Goal: Task Accomplishment & Management: Use online tool/utility

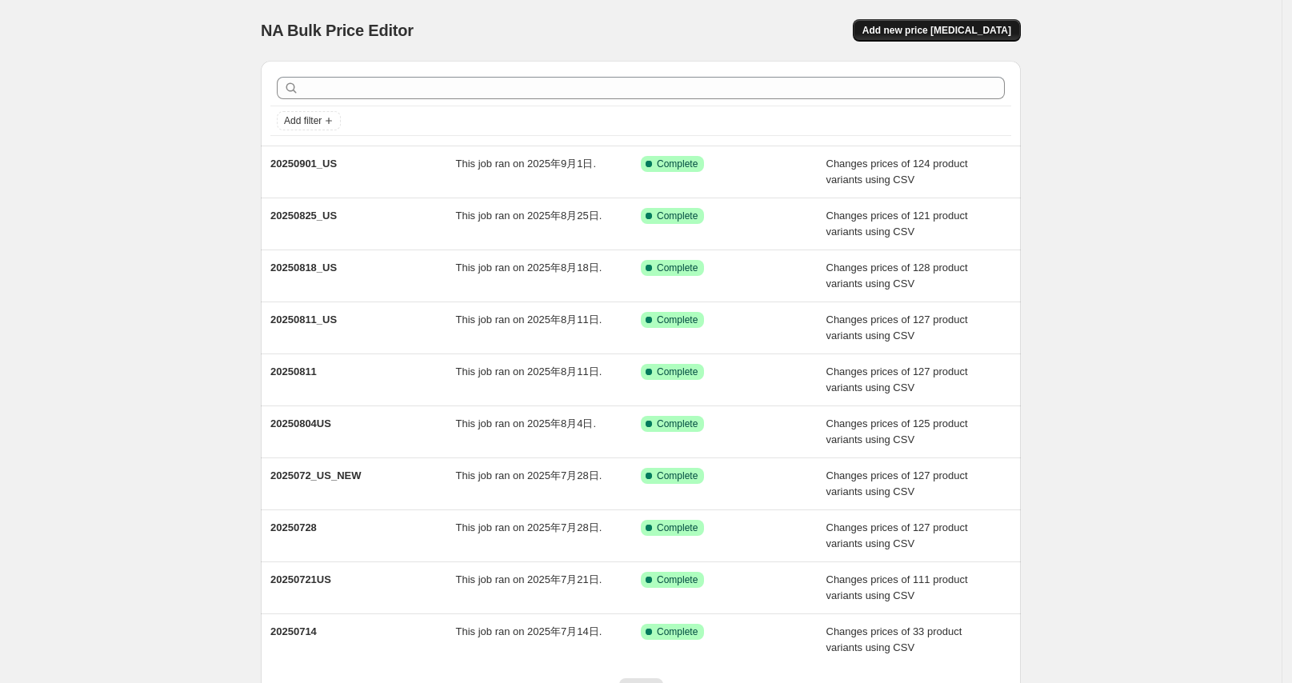
click at [952, 34] on span "Add new price [MEDICAL_DATA]" at bounding box center [936, 30] width 149 height 13
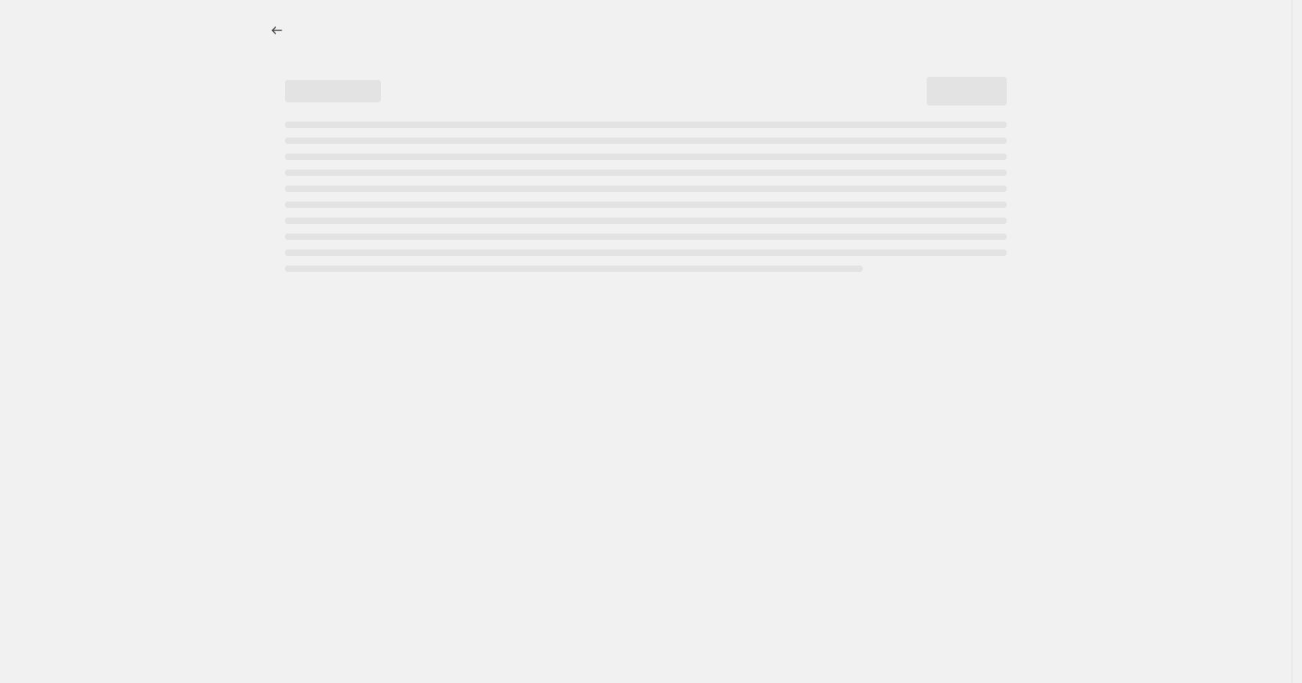
select select "percentage"
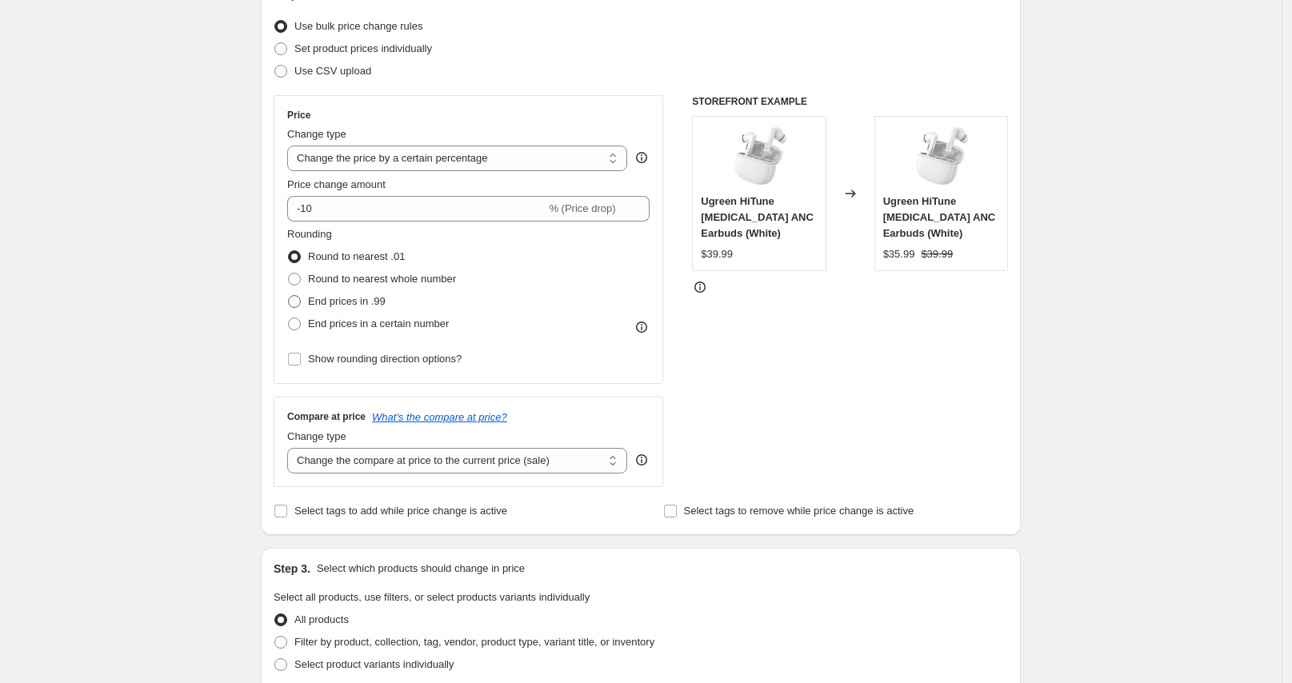
scroll to position [199, 0]
click at [310, 81] on label "Use CSV upload" at bounding box center [323, 71] width 98 height 22
click at [275, 66] on input "Use CSV upload" at bounding box center [274, 65] width 1 height 1
radio input "true"
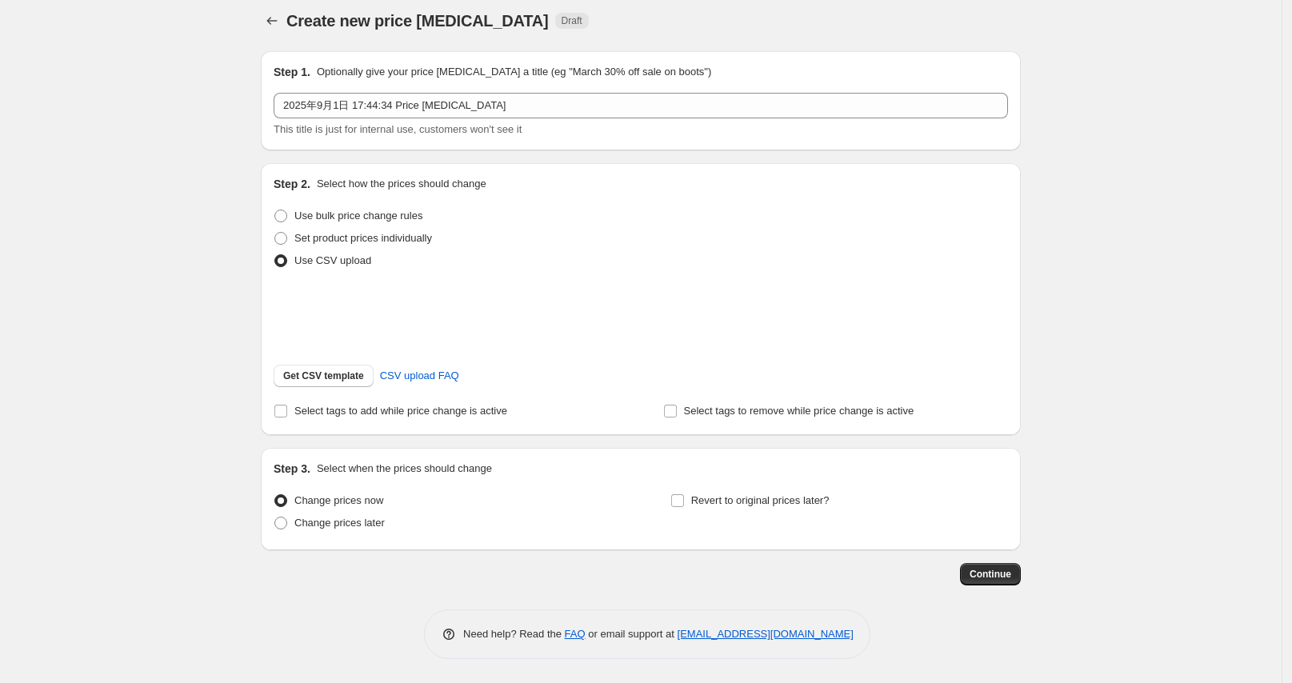
scroll to position [30, 0]
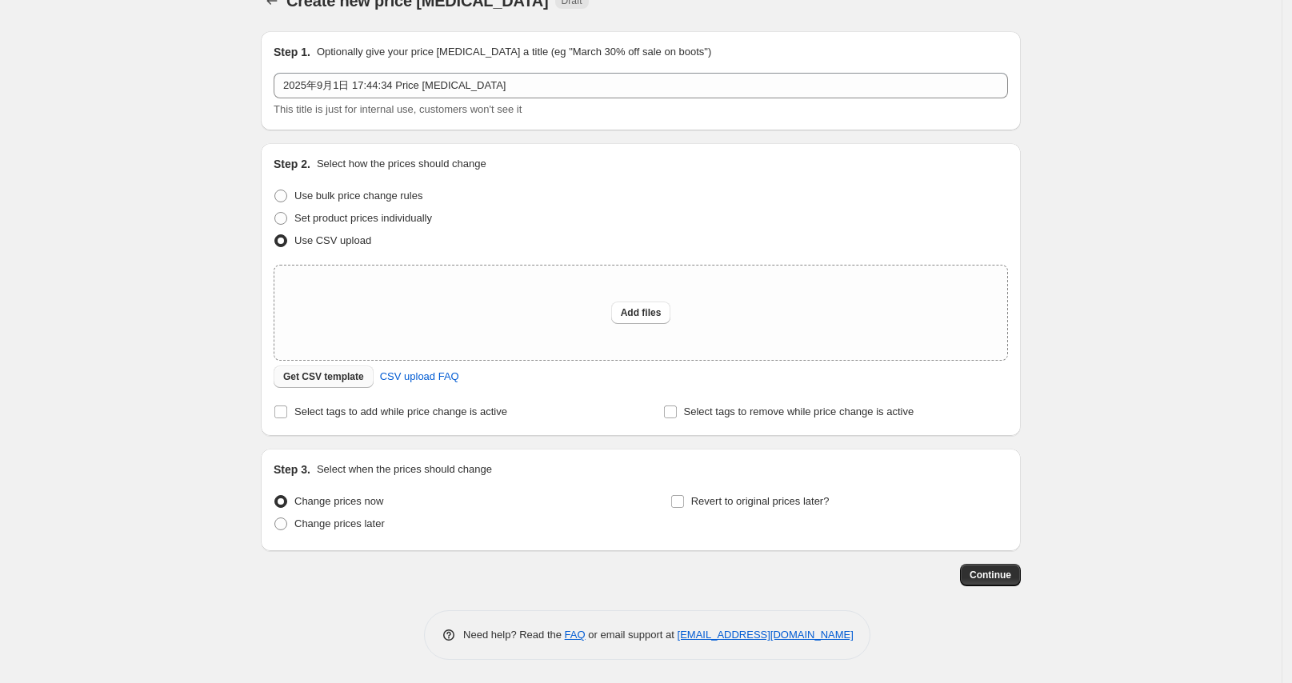
click at [322, 383] on button "Get CSV template" at bounding box center [324, 377] width 100 height 22
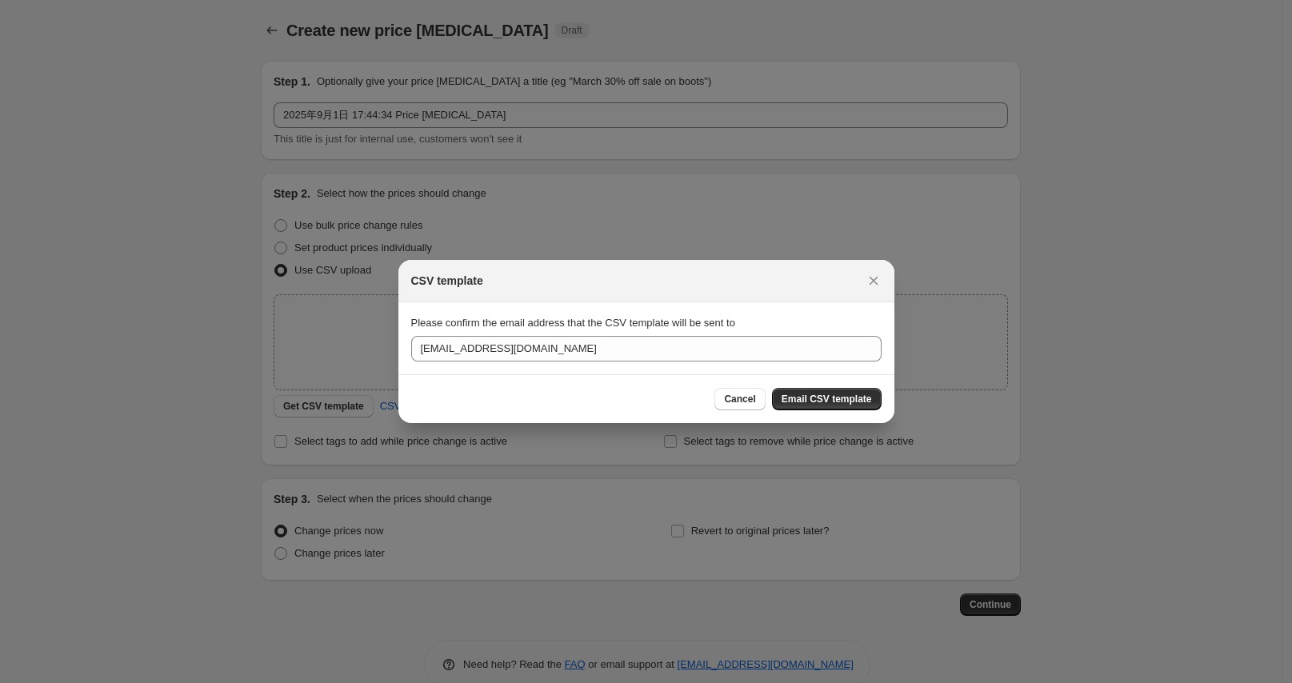
scroll to position [0, 0]
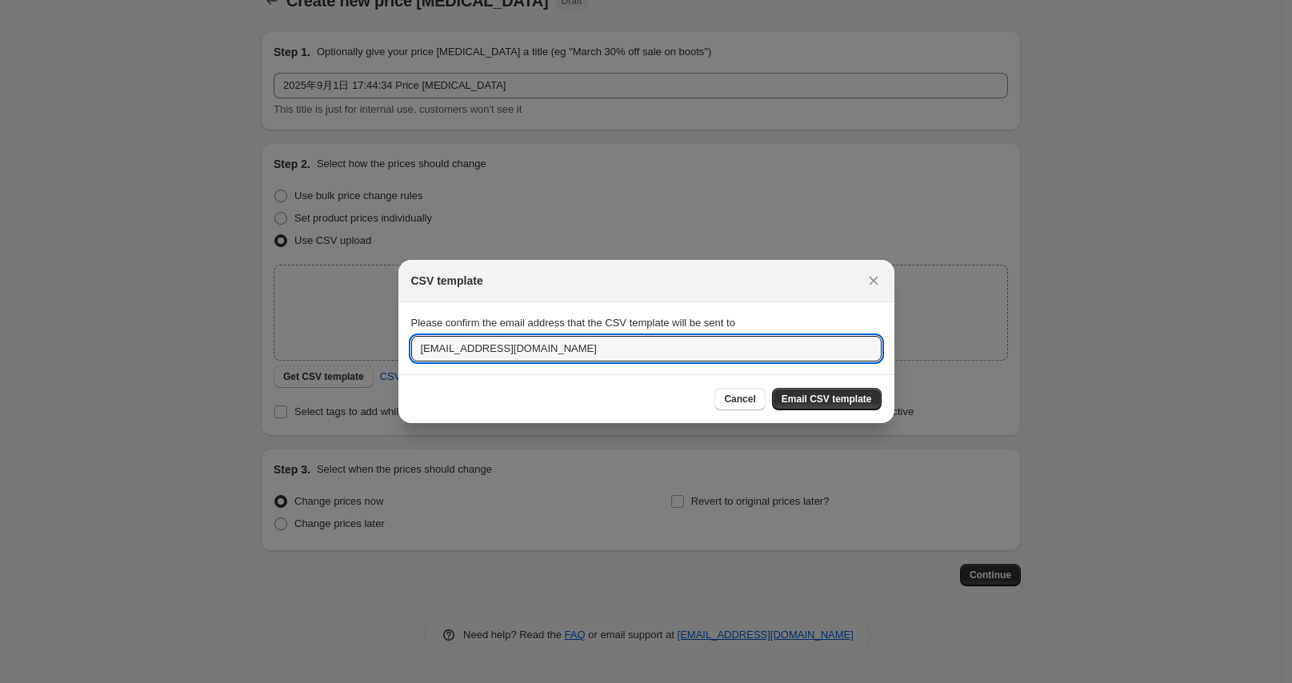
drag, startPoint x: 449, startPoint y: 355, endPoint x: 339, endPoint y: 358, distance: 109.7
click at [339, 682] on div "CSV template Please confirm the email address that the CSV template will be sen…" at bounding box center [646, 684] width 1292 height 0
type input "[EMAIL_ADDRESS][DOMAIN_NAME]"
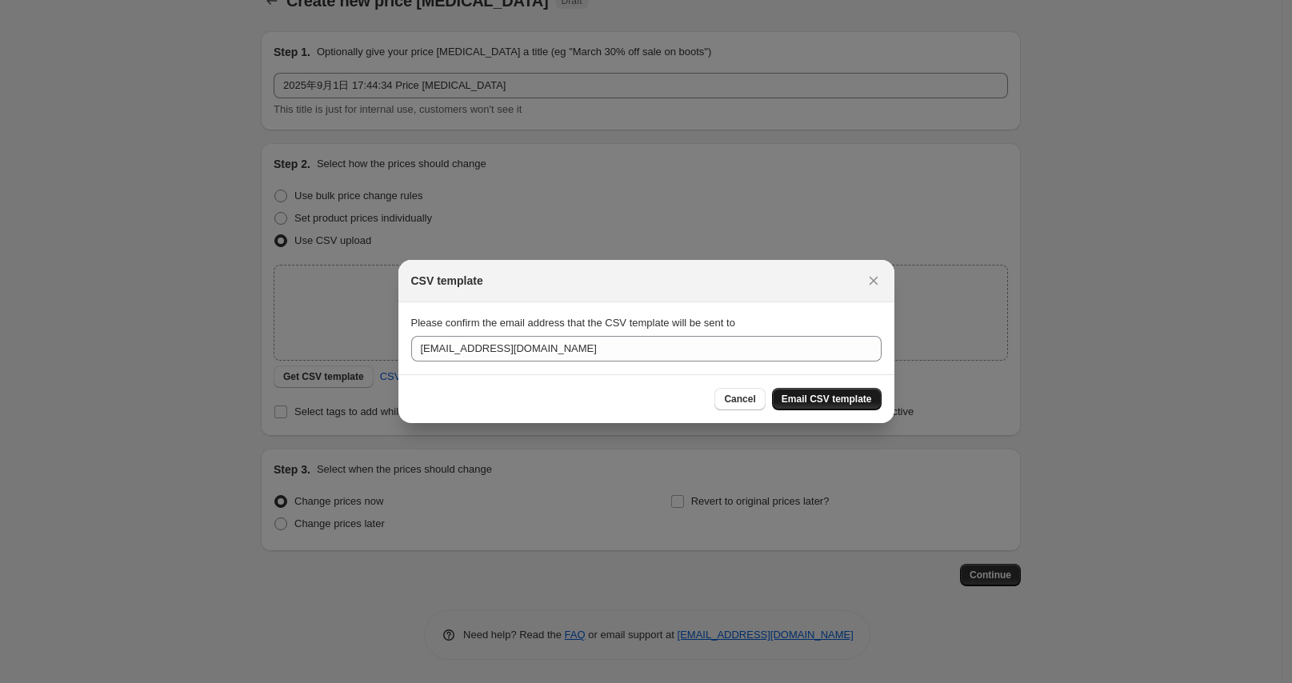
click at [824, 394] on span "Email CSV template" at bounding box center [827, 399] width 90 height 13
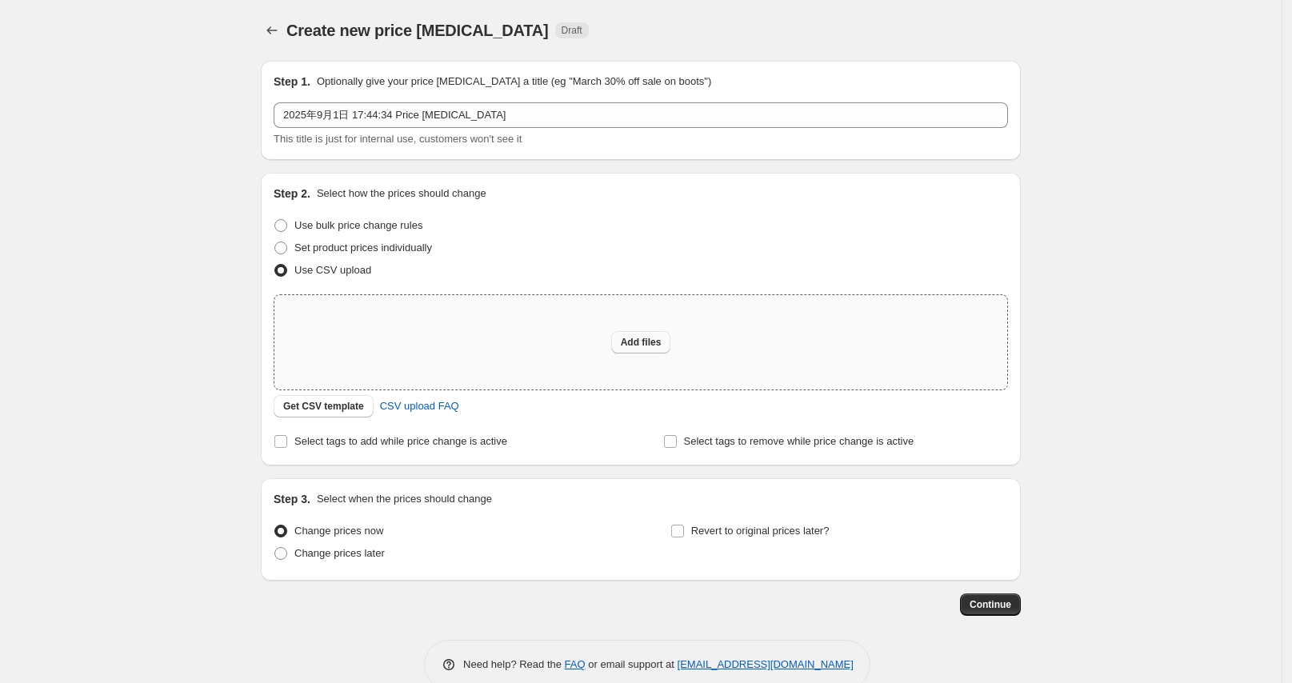
click at [644, 336] on span "Add files" at bounding box center [641, 342] width 41 height 13
type input "C:\fakepath\Gocertify-5OFF.csv"
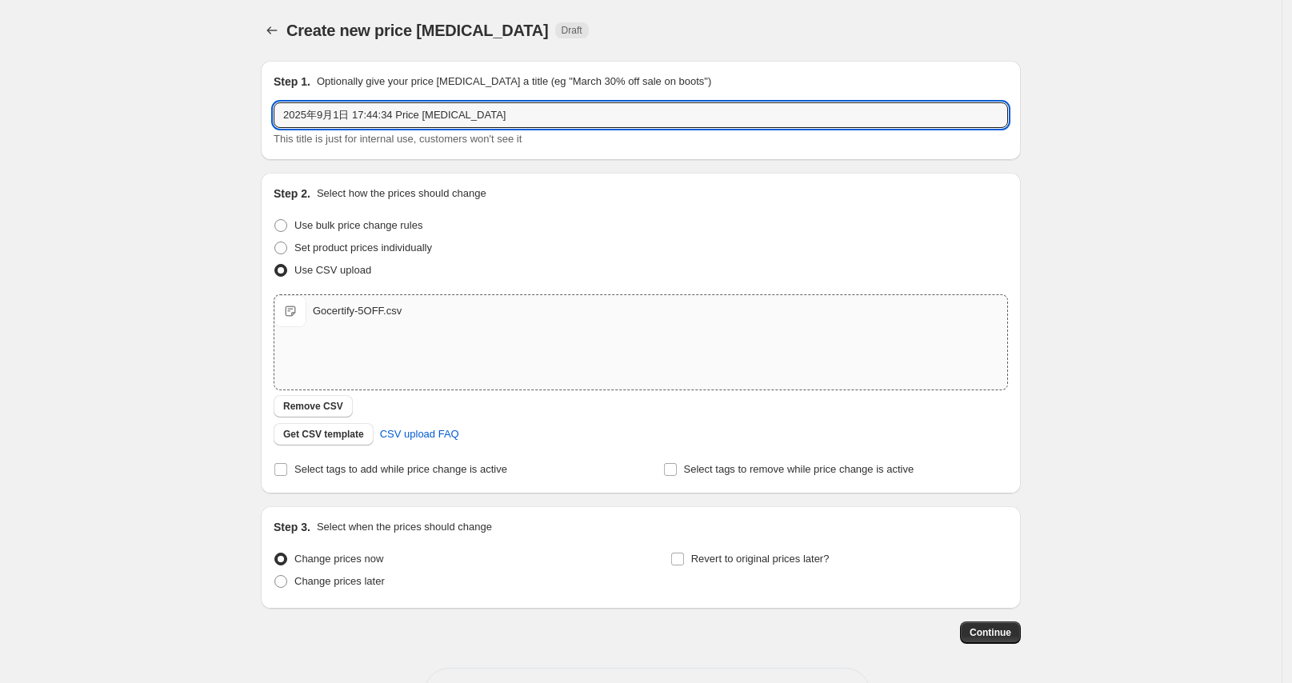
drag, startPoint x: 499, startPoint y: 109, endPoint x: 244, endPoint y: 116, distance: 255.3
click at [244, 117] on div "Create new price [MEDICAL_DATA]. This page is ready Create new price [MEDICAL_D…" at bounding box center [641, 371] width 1282 height 742
type input "2"
click at [440, 105] on input "text" at bounding box center [641, 115] width 734 height 26
paste input "Gocertify-5OFF"
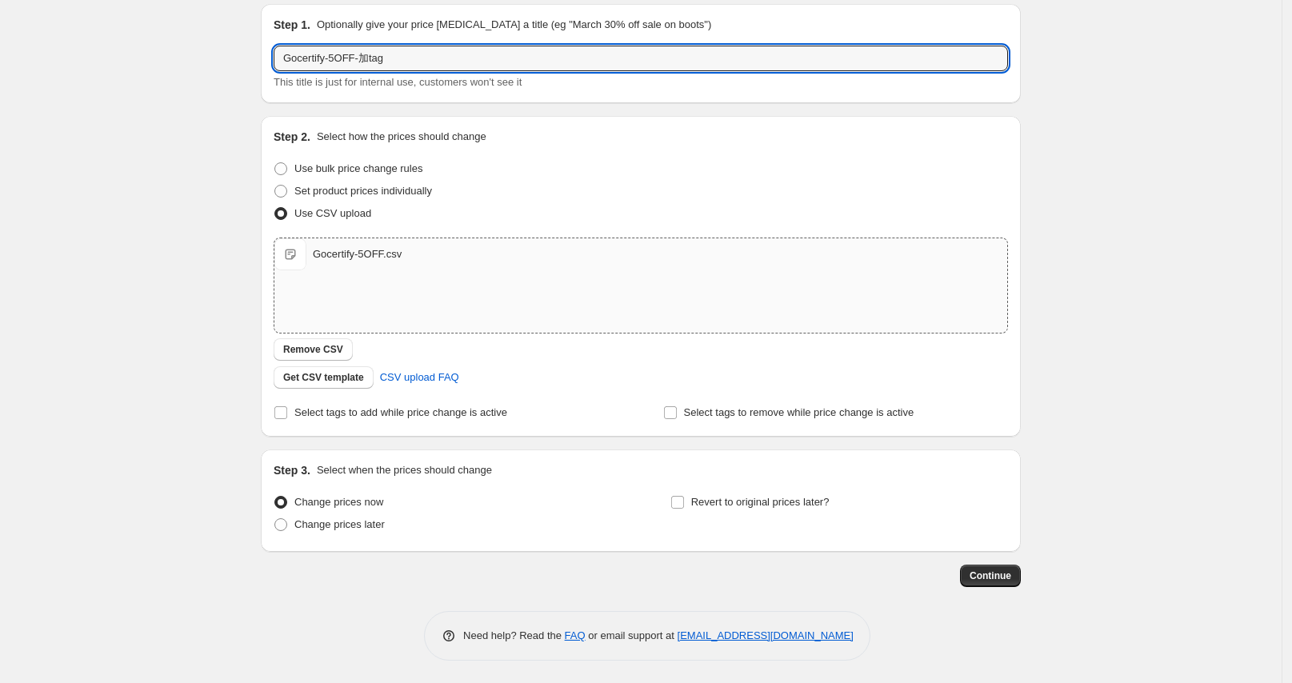
scroll to position [58, 0]
type input "Gocertify-5OFF-加tag"
click at [675, 415] on input "Select tags to remove while price change is active" at bounding box center [670, 412] width 13 height 13
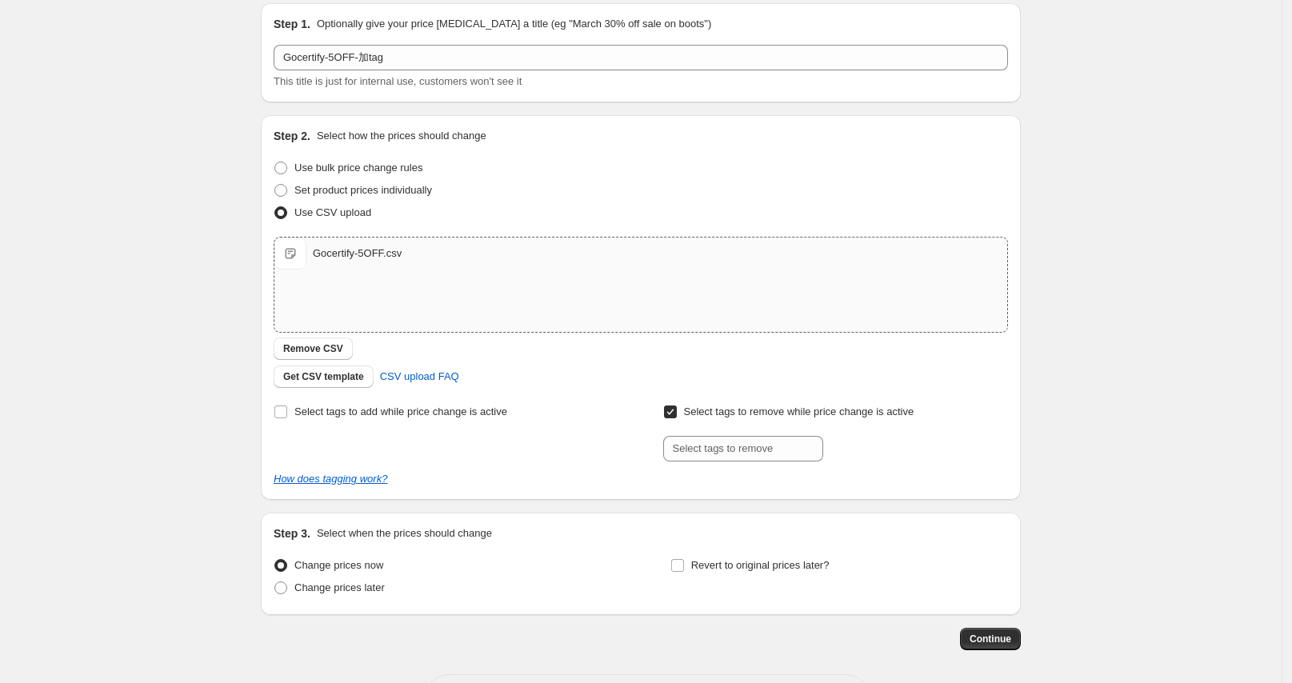
click at [676, 409] on input "Select tags to remove while price change is active" at bounding box center [670, 412] width 13 height 13
checkbox input "false"
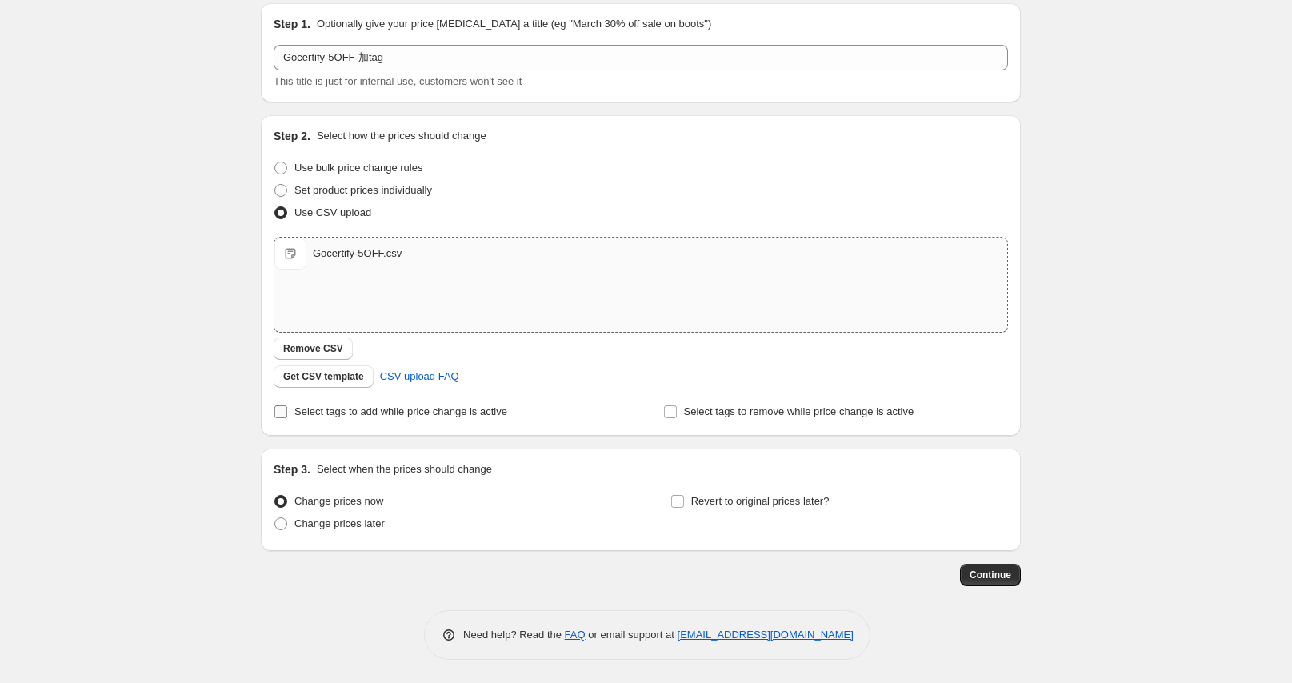
click at [287, 408] on input "Select tags to add while price change is active" at bounding box center [280, 412] width 13 height 13
checkbox input "true"
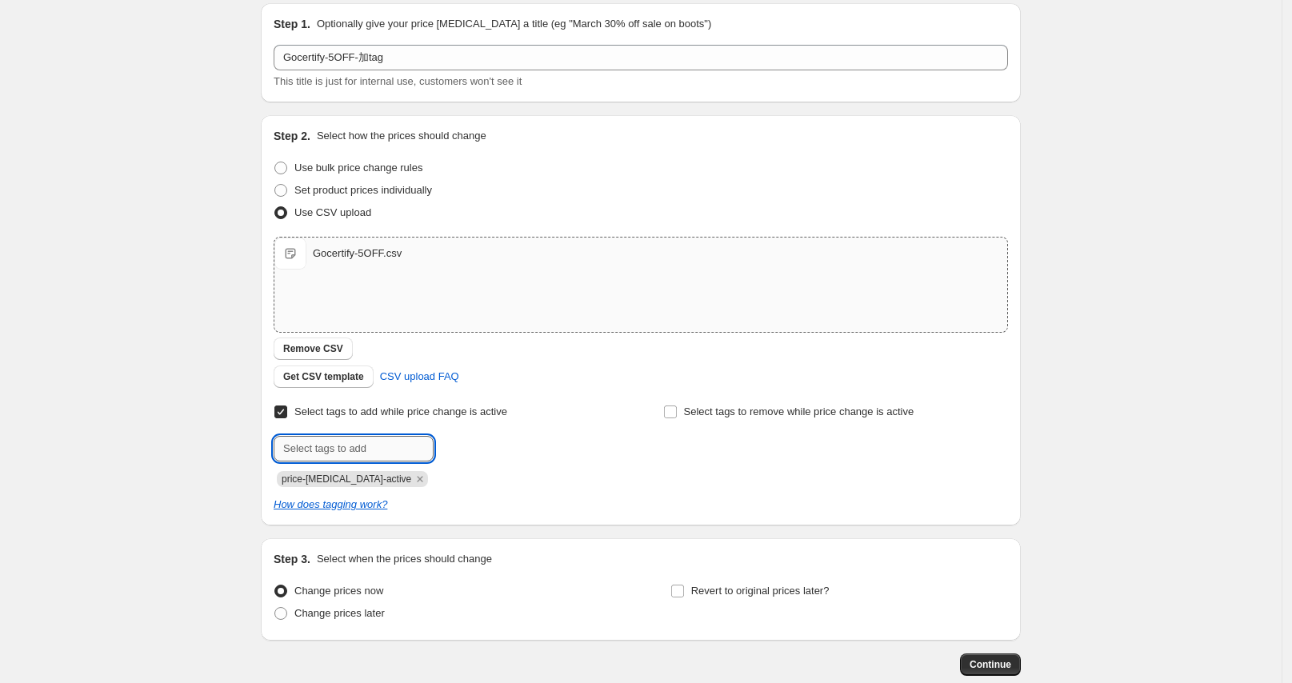
click at [323, 451] on input "text" at bounding box center [354, 449] width 160 height 26
paste input "Gocertify-5OFF"
type input "Gocertify-5OFF"
click at [472, 451] on span "Add Gocertify-5O..." at bounding box center [490, 447] width 87 height 13
click at [413, 480] on icon "Remove price-change-job-active" at bounding box center [420, 479] width 14 height 14
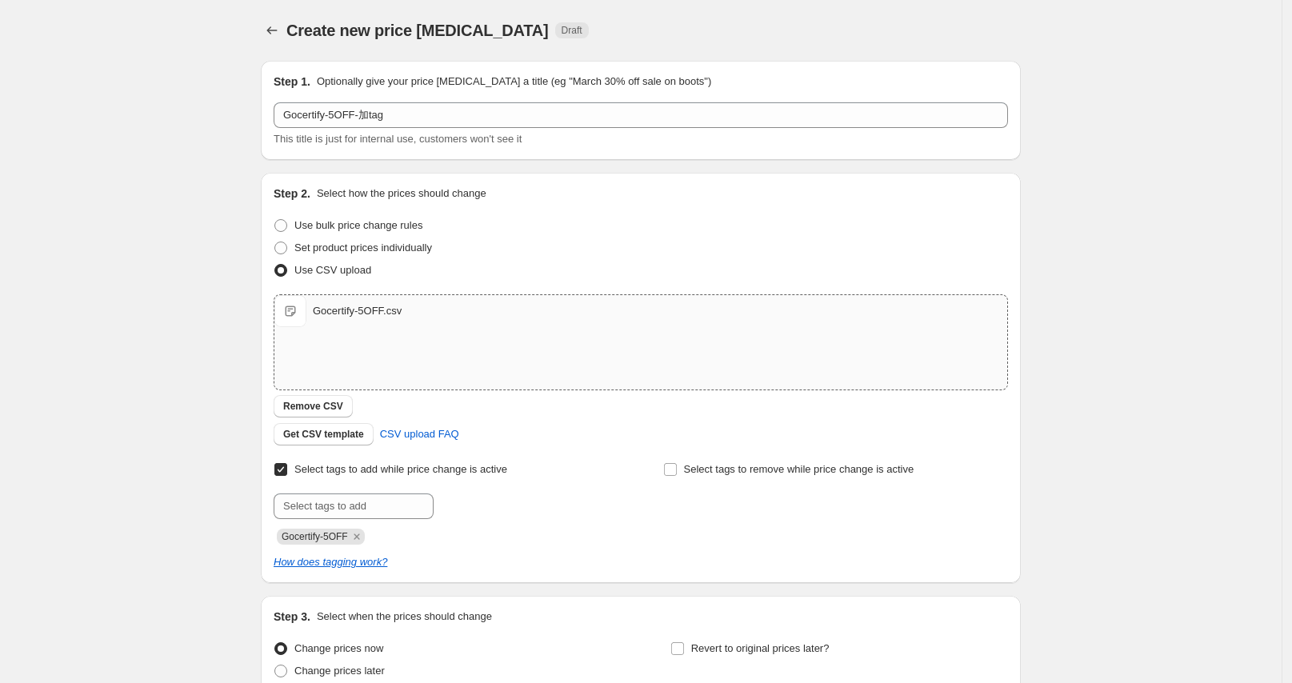
scroll to position [147, 0]
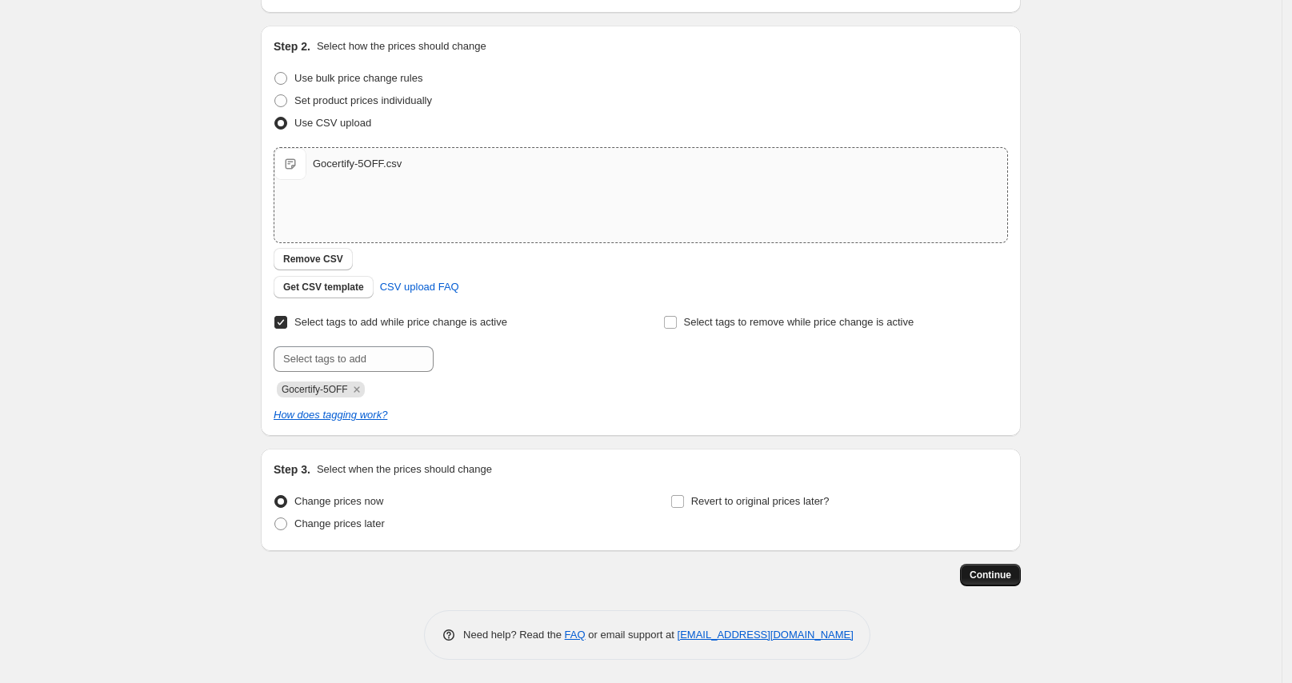
click at [992, 572] on span "Continue" at bounding box center [991, 575] width 42 height 13
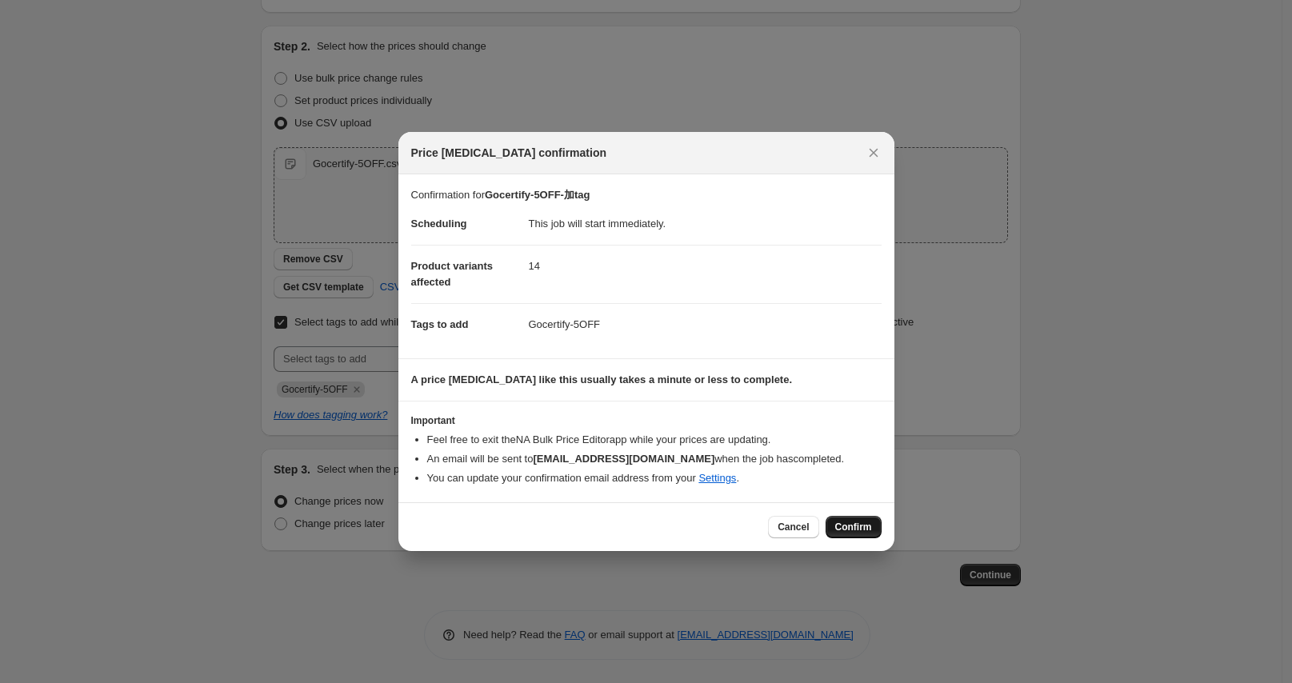
click at [862, 527] on span "Confirm" at bounding box center [853, 527] width 37 height 13
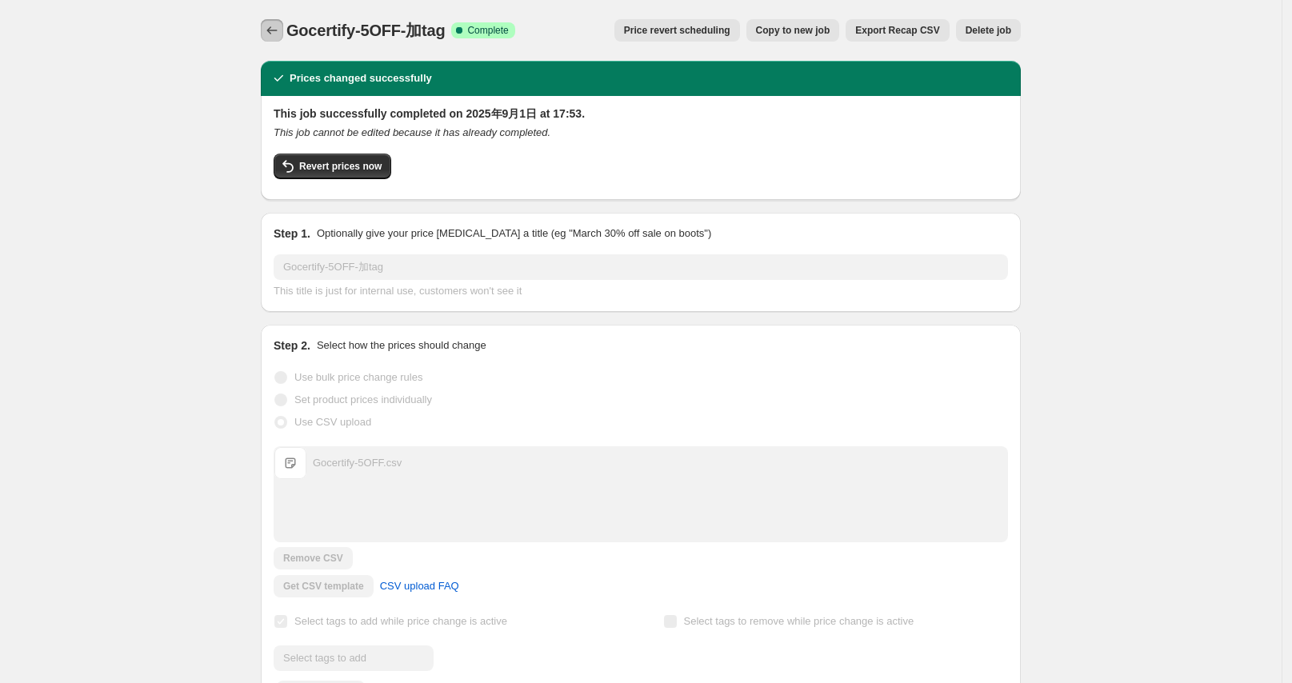
click at [273, 28] on icon "Price change jobs" at bounding box center [272, 30] width 16 height 16
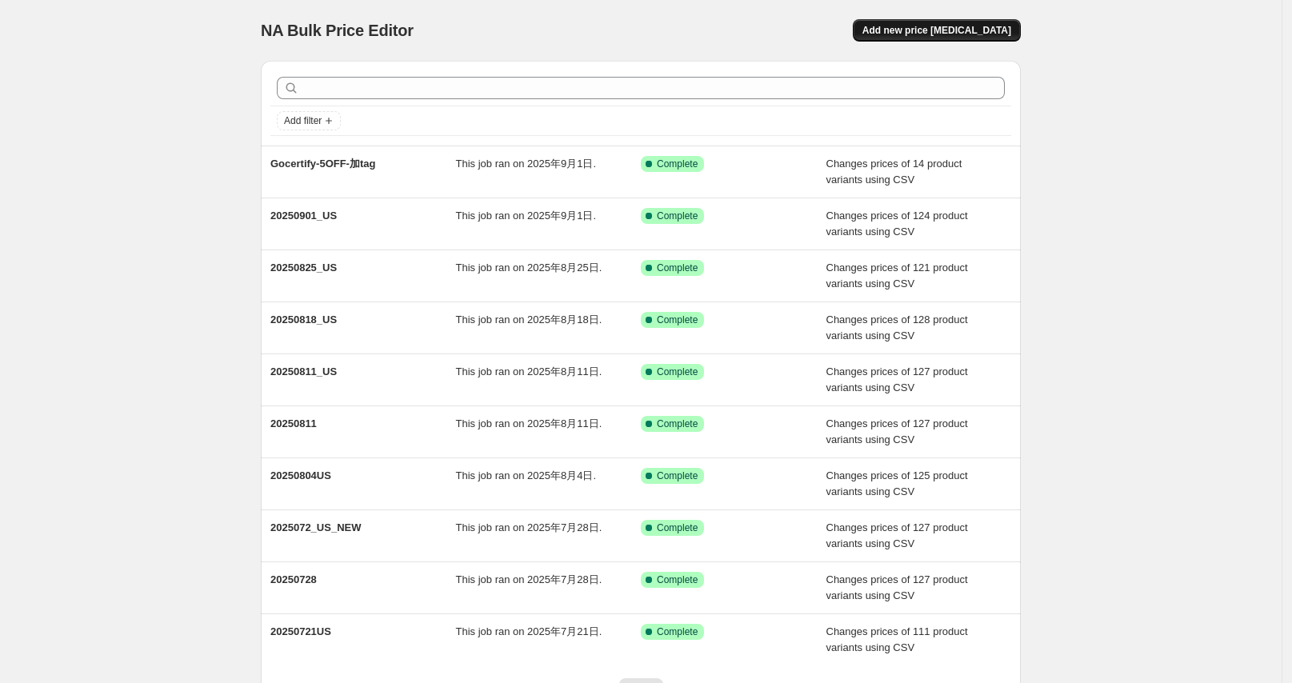
click at [938, 27] on span "Add new price [MEDICAL_DATA]" at bounding box center [936, 30] width 149 height 13
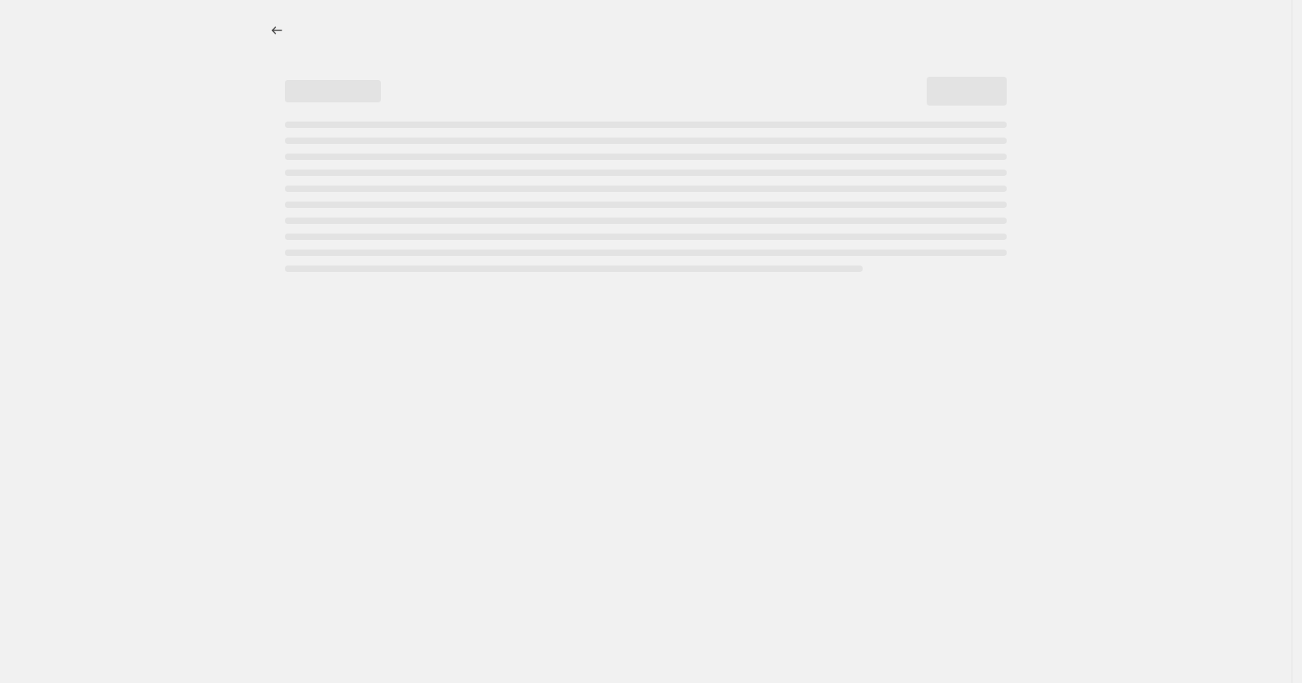
select select "percentage"
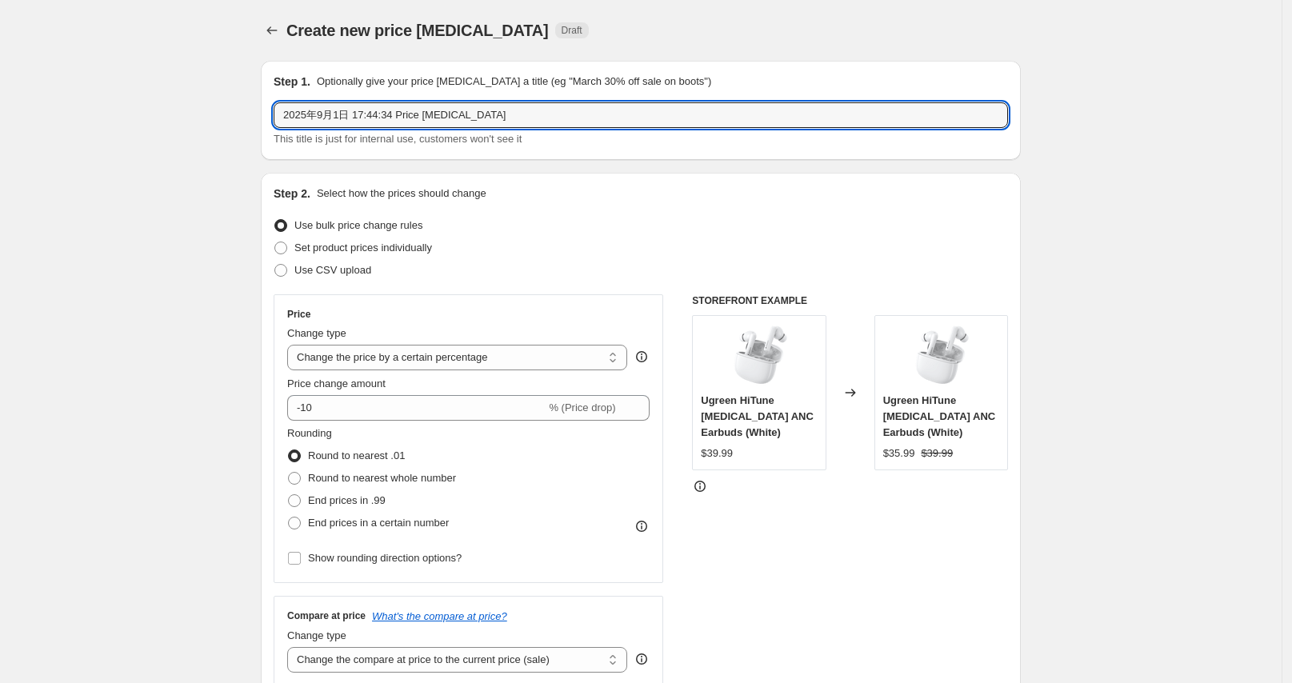
drag, startPoint x: 545, startPoint y: 115, endPoint x: 215, endPoint y: 114, distance: 329.6
click at [490, 113] on input "2025年9月1日 17:44:34 Price [MEDICAL_DATA]" at bounding box center [641, 115] width 734 height 26
paste input "Gocertify-15OFF"
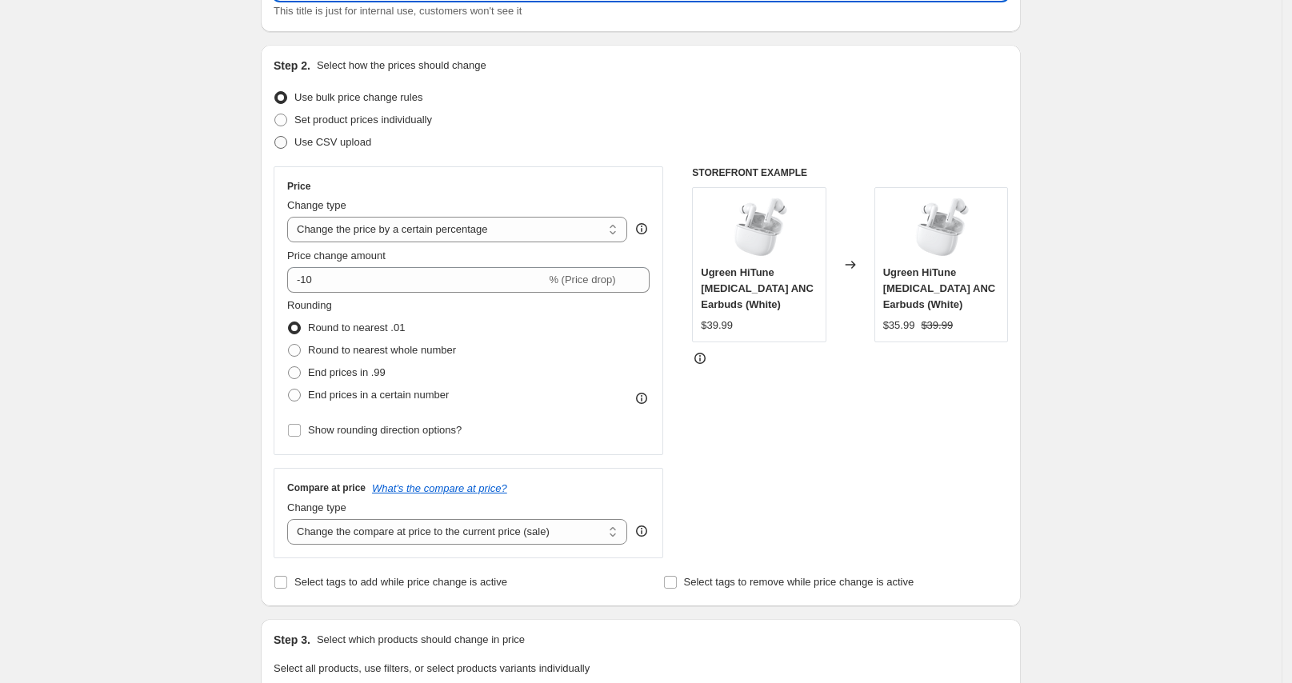
type input "Gocertify-15OFF-加tag"
click at [336, 148] on span "Use CSV upload" at bounding box center [332, 142] width 77 height 12
click at [275, 137] on input "Use CSV upload" at bounding box center [274, 136] width 1 height 1
radio input "true"
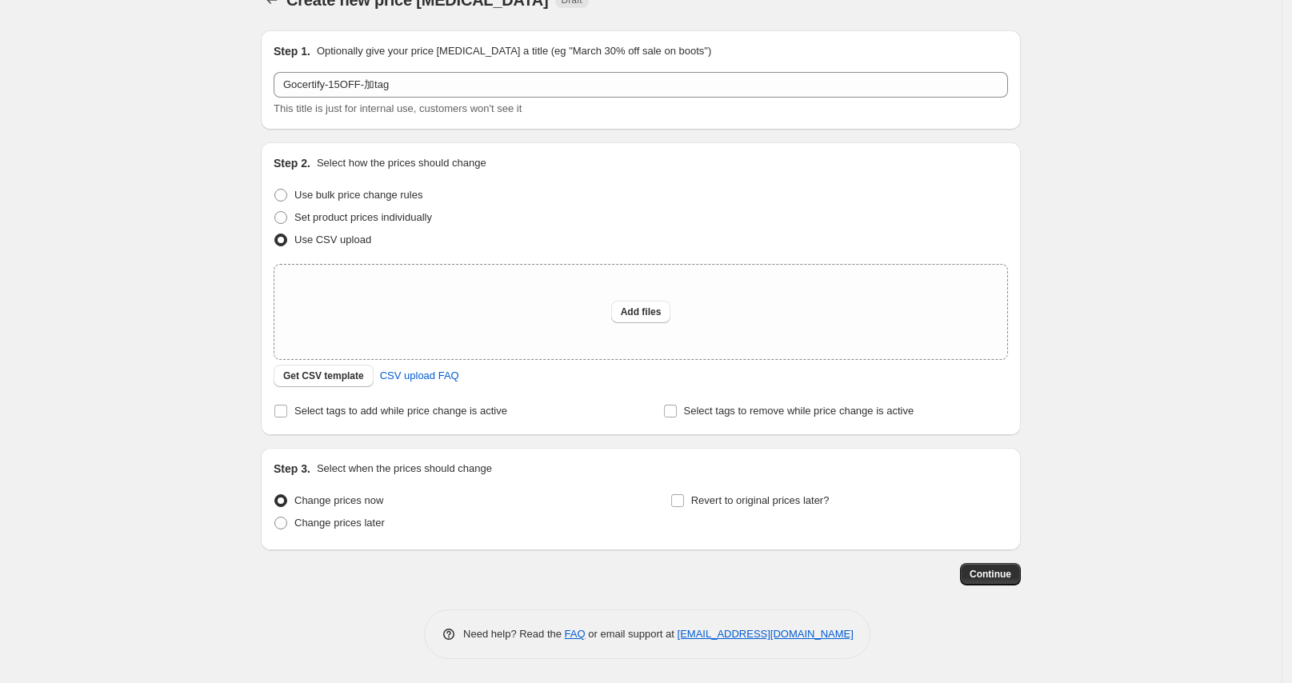
scroll to position [30, 0]
click at [642, 315] on span "Add files" at bounding box center [641, 312] width 41 height 13
type input "C:\fakepath\Gocertify-15OFF.csv"
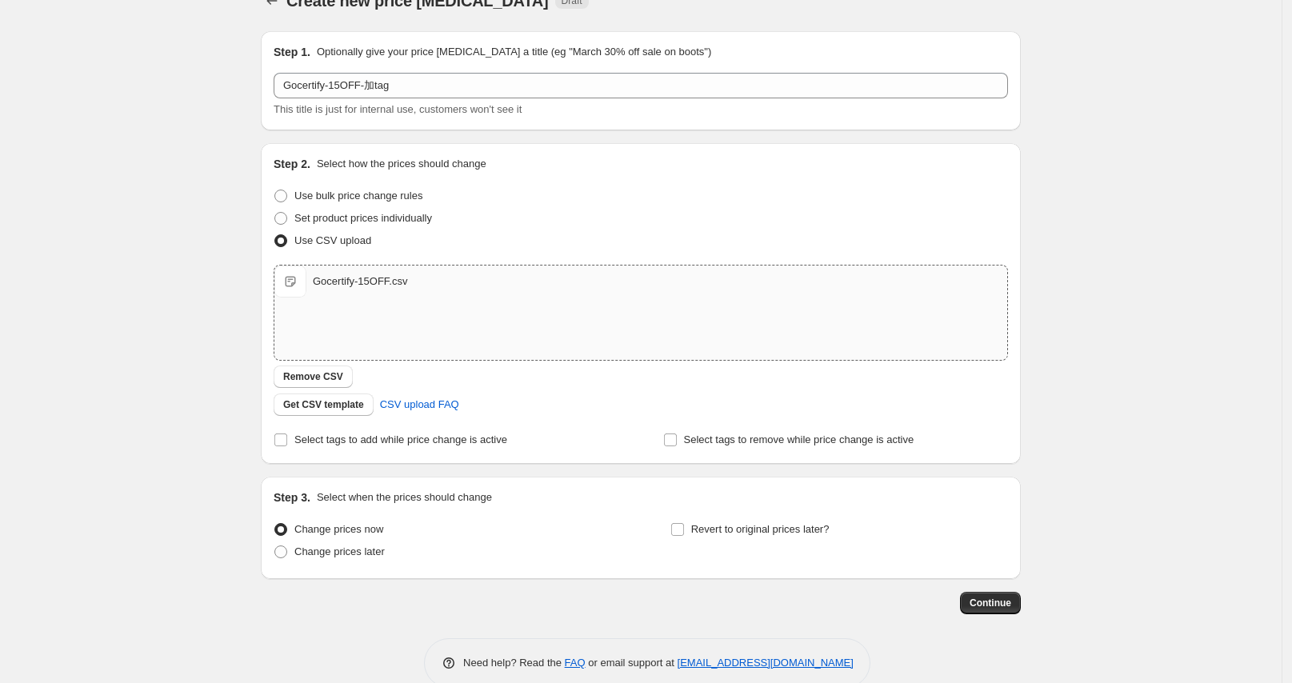
scroll to position [58, 0]
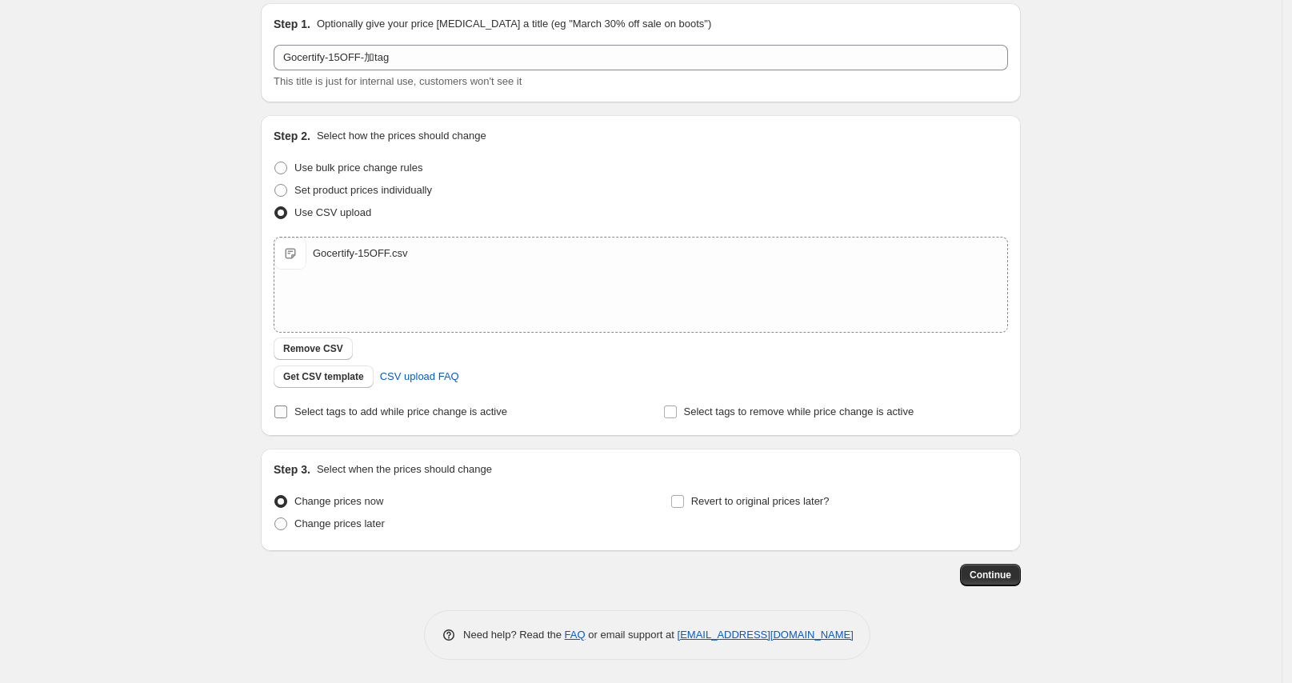
click at [329, 406] on span "Select tags to add while price change is active" at bounding box center [400, 412] width 213 height 12
click at [287, 406] on input "Select tags to add while price change is active" at bounding box center [280, 412] width 13 height 13
checkbox input "true"
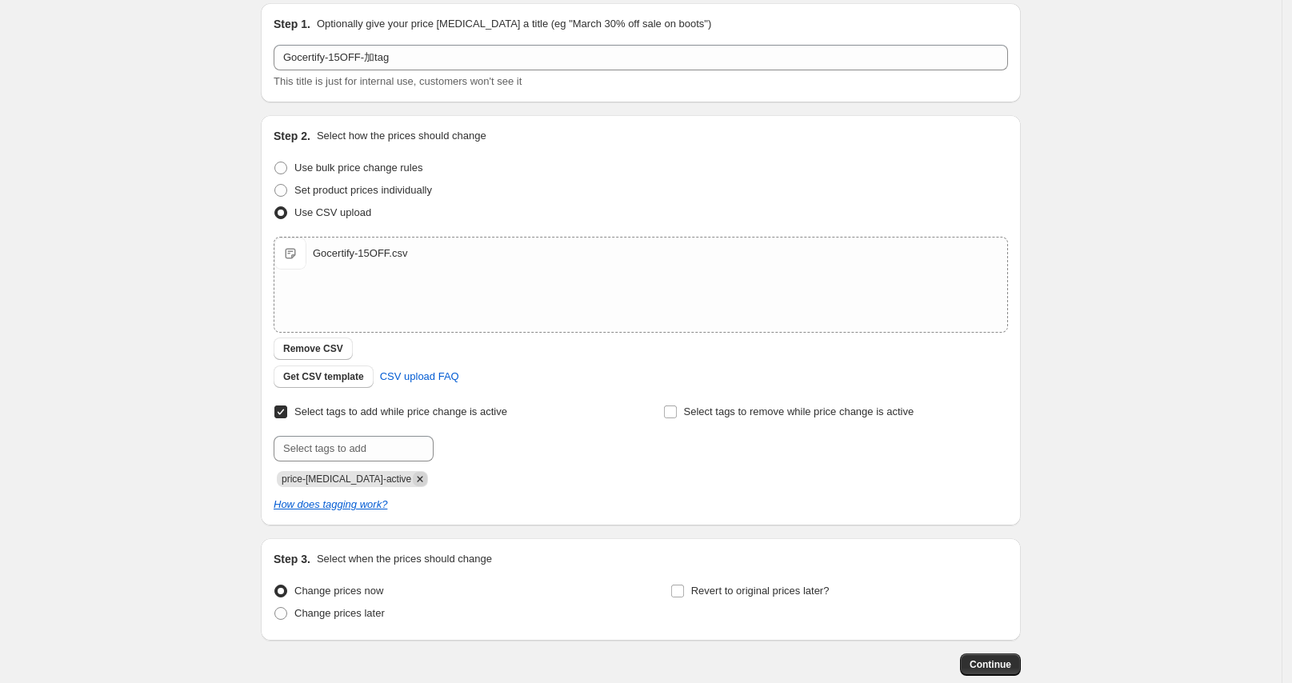
click at [413, 482] on icon "Remove price-change-job-active" at bounding box center [420, 479] width 14 height 14
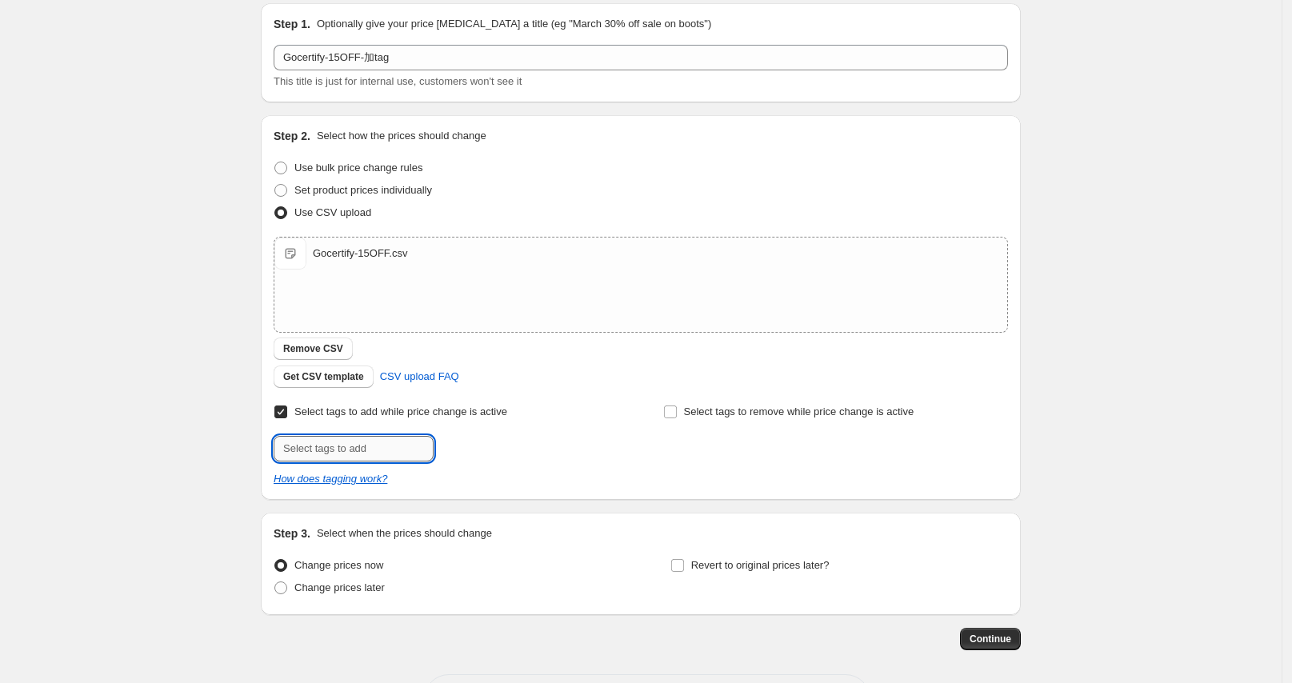
click at [318, 454] on input "text" at bounding box center [354, 449] width 160 height 26
paste input "Gocertify-15OFF"
type input "Gocertify-15OFF"
click at [470, 454] on button "Add Gocertify-15..." at bounding box center [490, 447] width 105 height 22
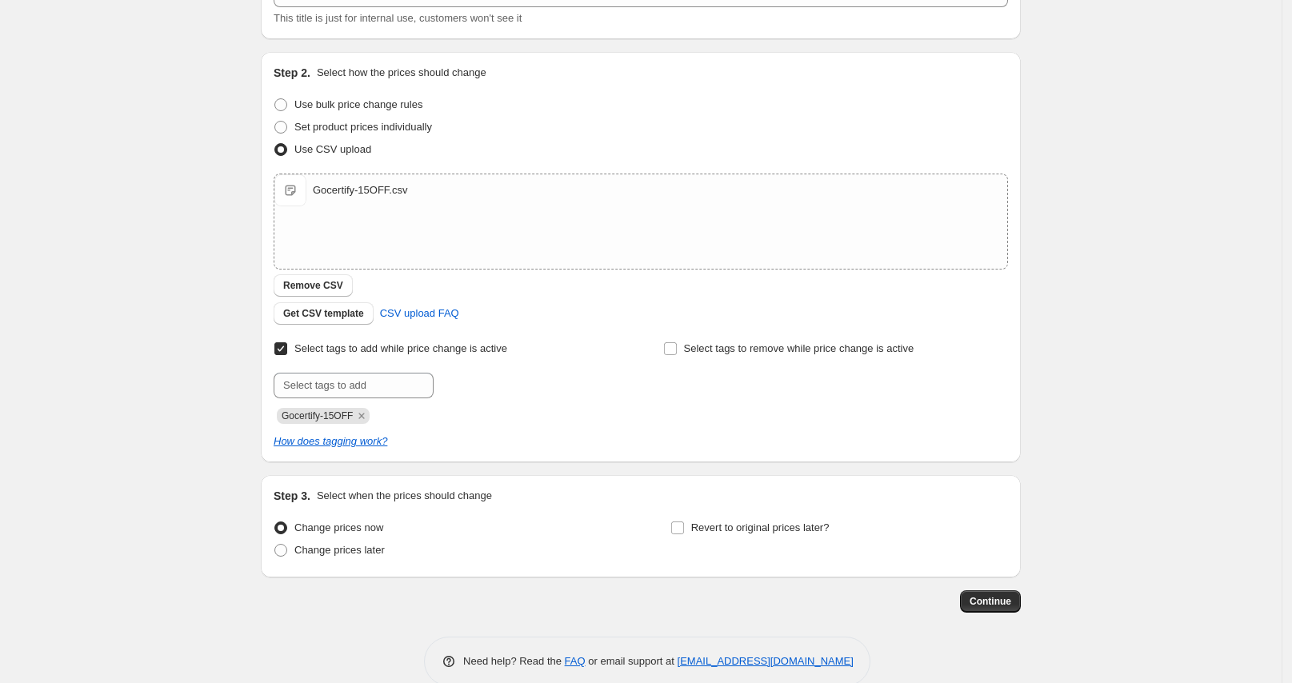
scroll to position [125, 0]
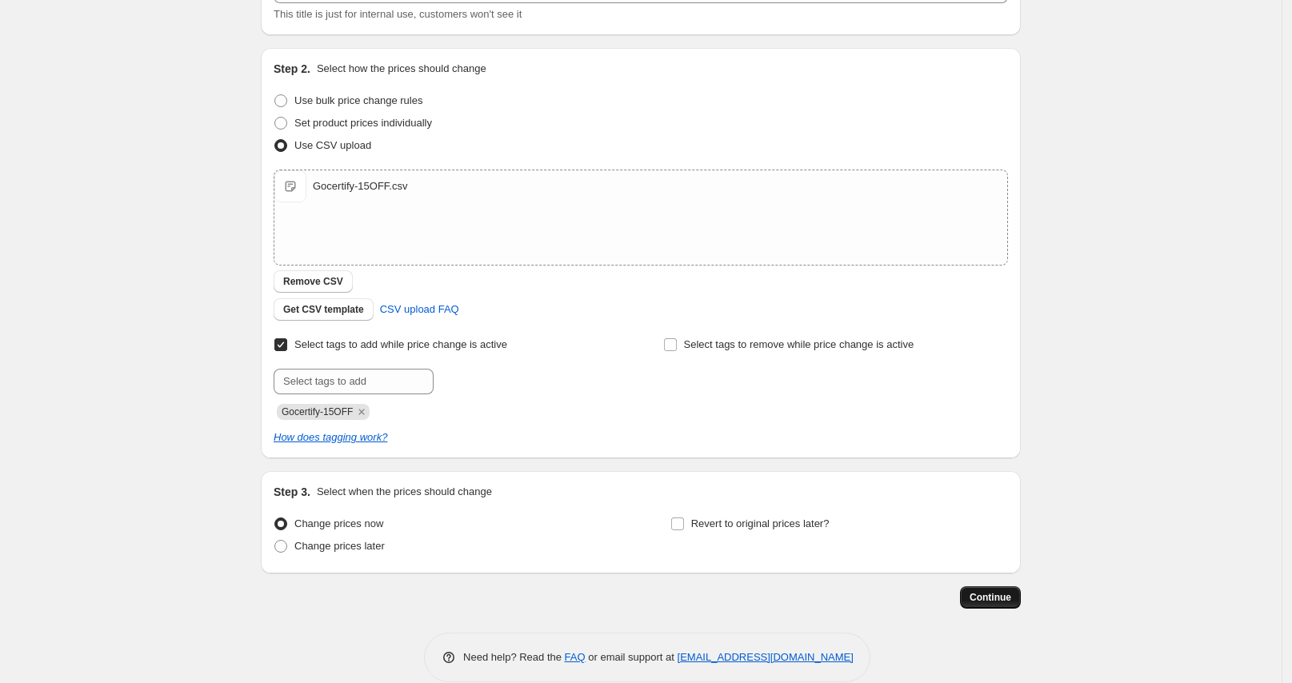
click at [993, 593] on span "Continue" at bounding box center [991, 597] width 42 height 13
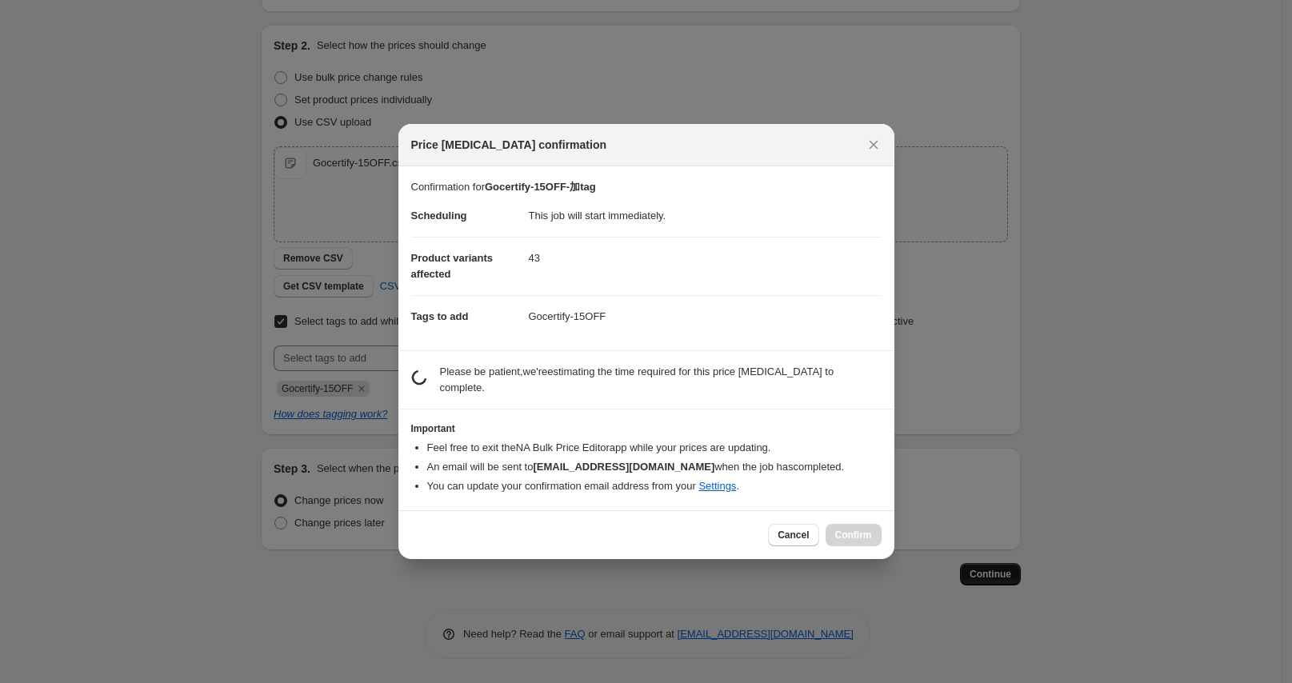
scroll to position [0, 0]
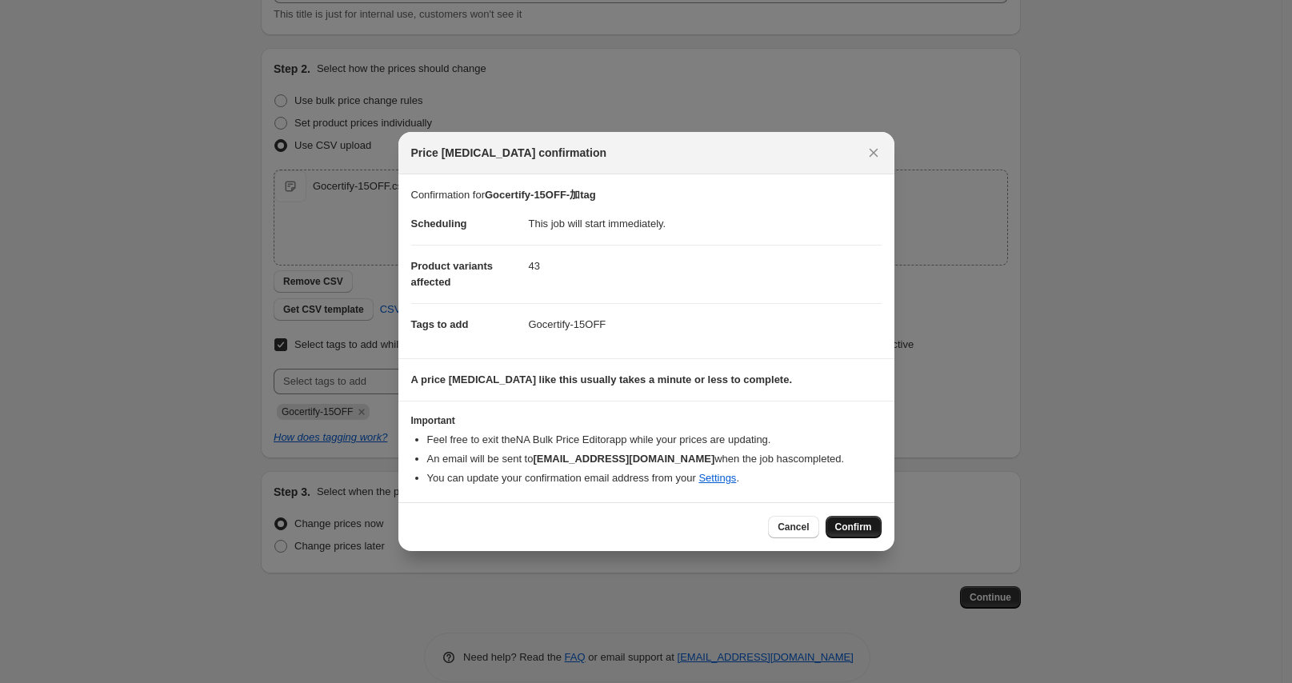
click at [852, 532] on span "Confirm" at bounding box center [853, 527] width 37 height 13
